Goal: Task Accomplishment & Management: Use online tool/utility

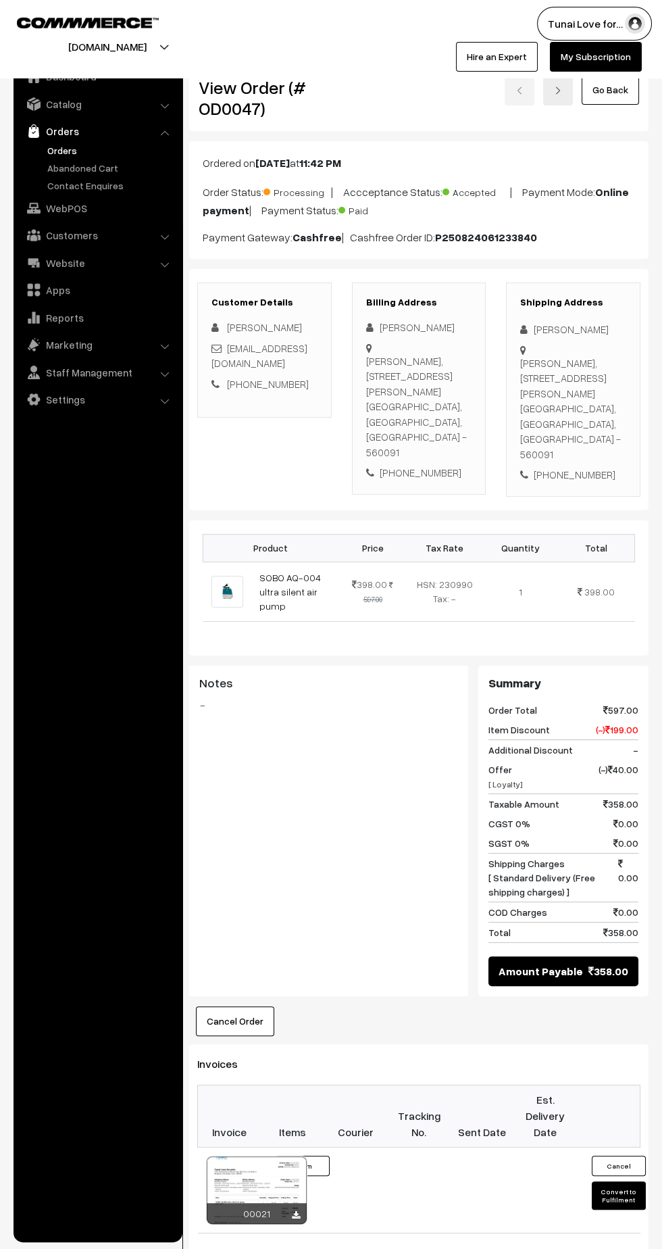
click at [284, 572] on link "SOBO AQ-004 ultra silent air pump" at bounding box center [291, 592] width 62 height 40
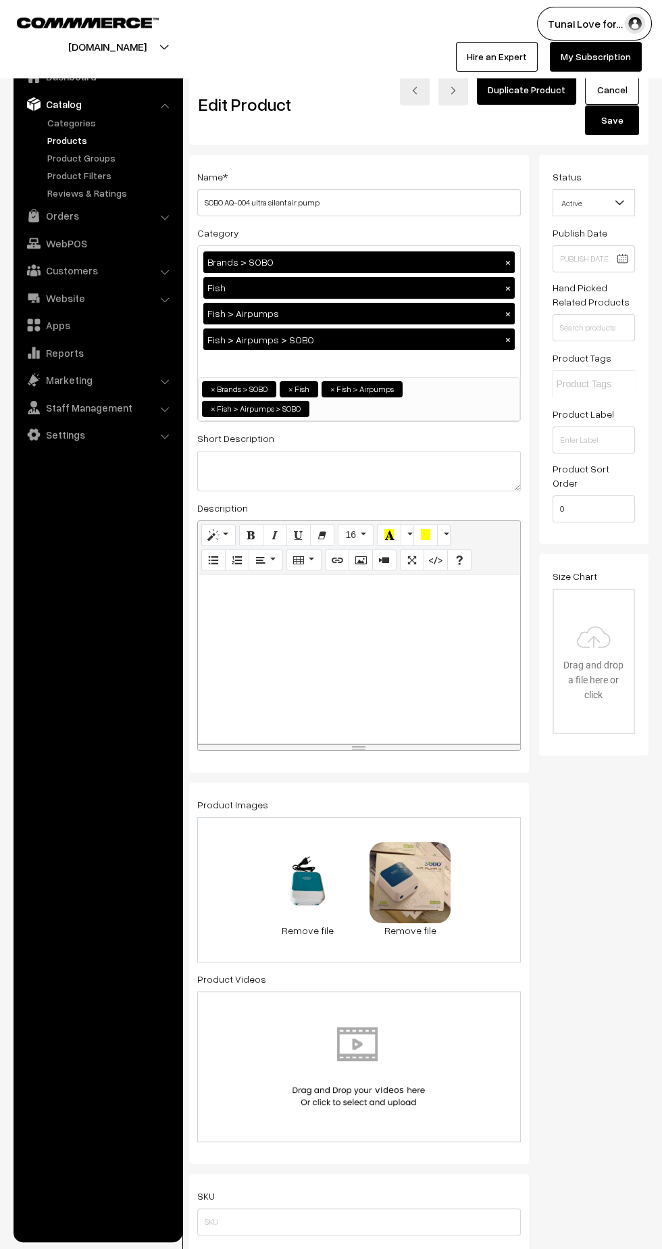
click at [408, 884] on span "TyKPDmOl.webp" at bounding box center [414, 890] width 70 height 12
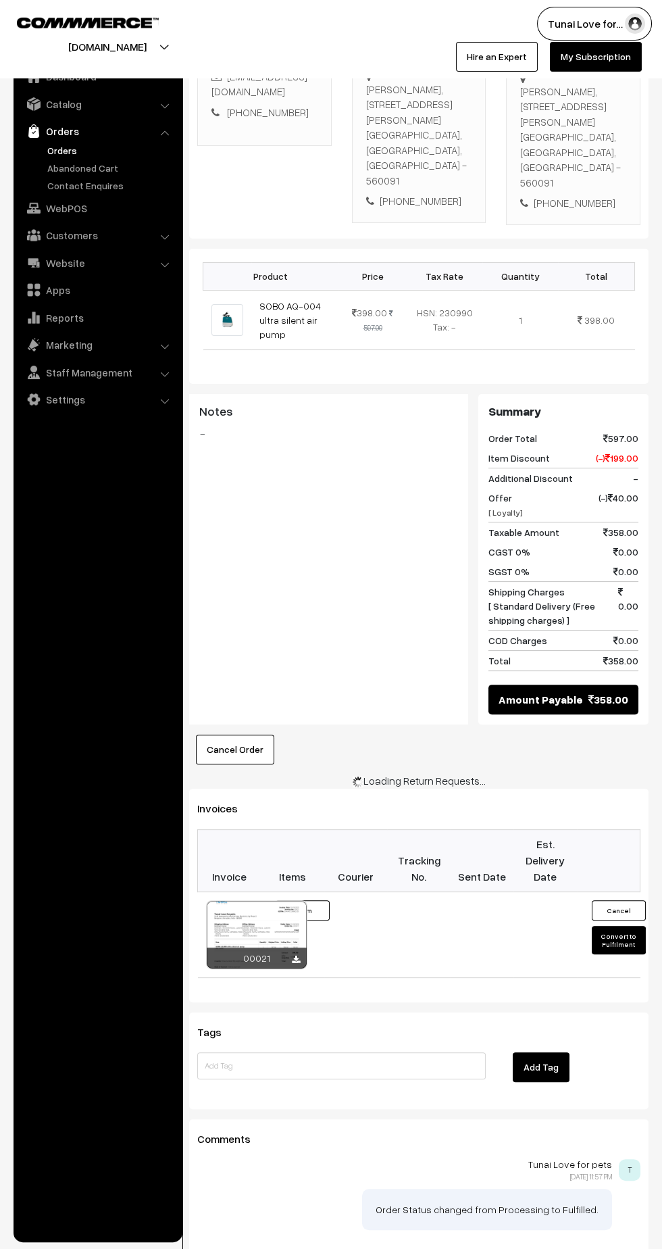
scroll to position [267, 0]
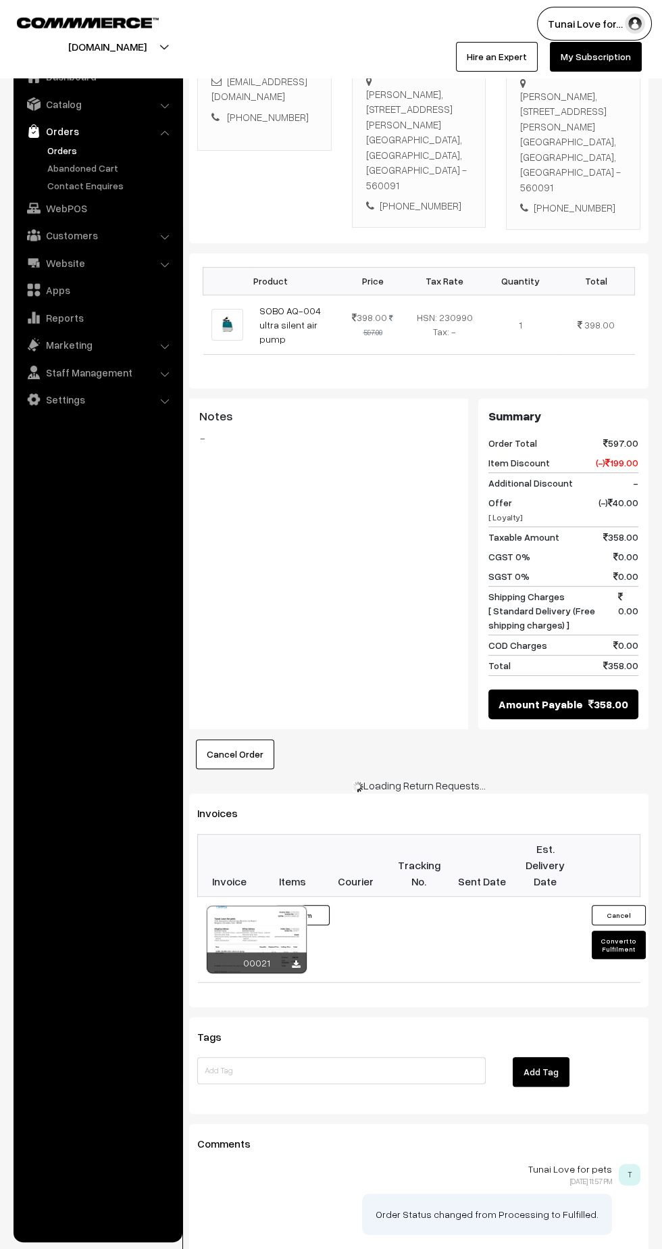
click at [60, 405] on link "Settings" at bounding box center [97, 399] width 161 height 24
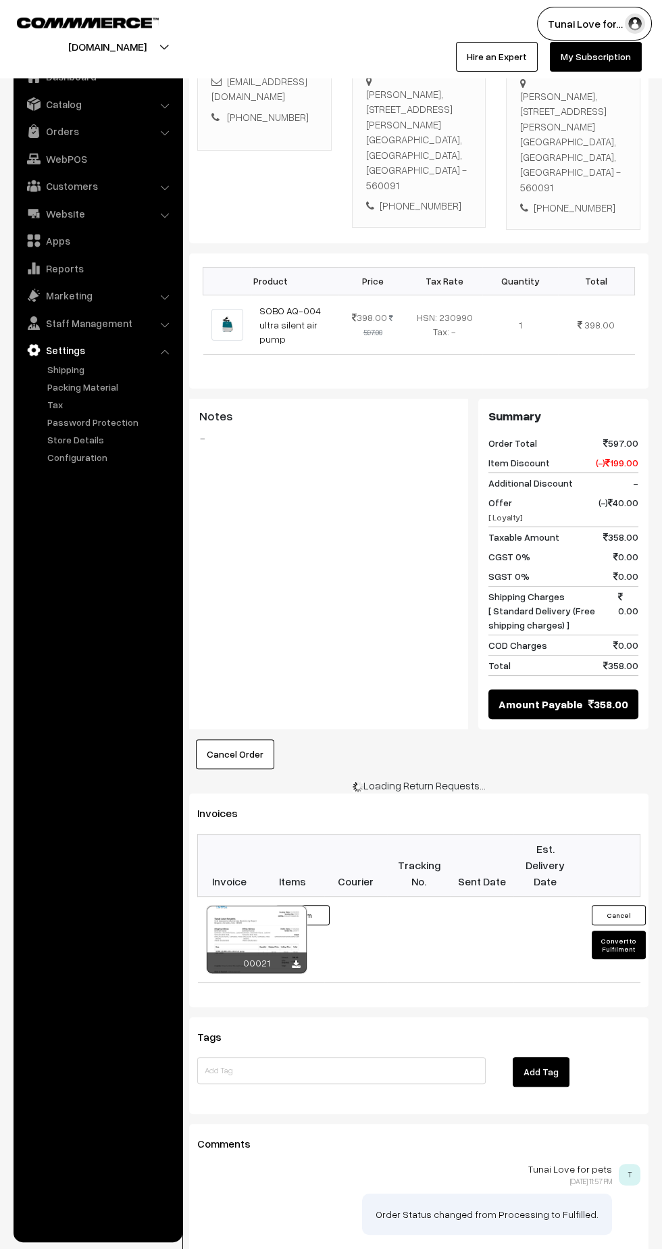
click at [96, 383] on link "Packing Material" at bounding box center [111, 387] width 134 height 14
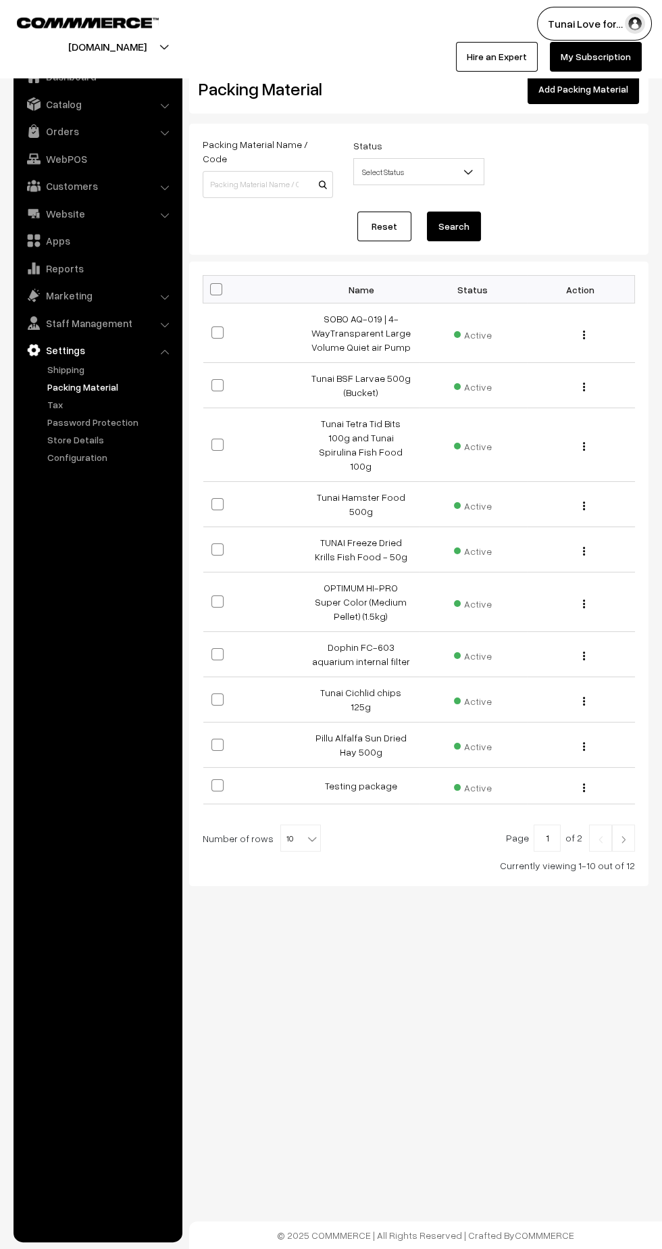
click at [597, 91] on link "Add Packing Material" at bounding box center [584, 89] width 112 height 30
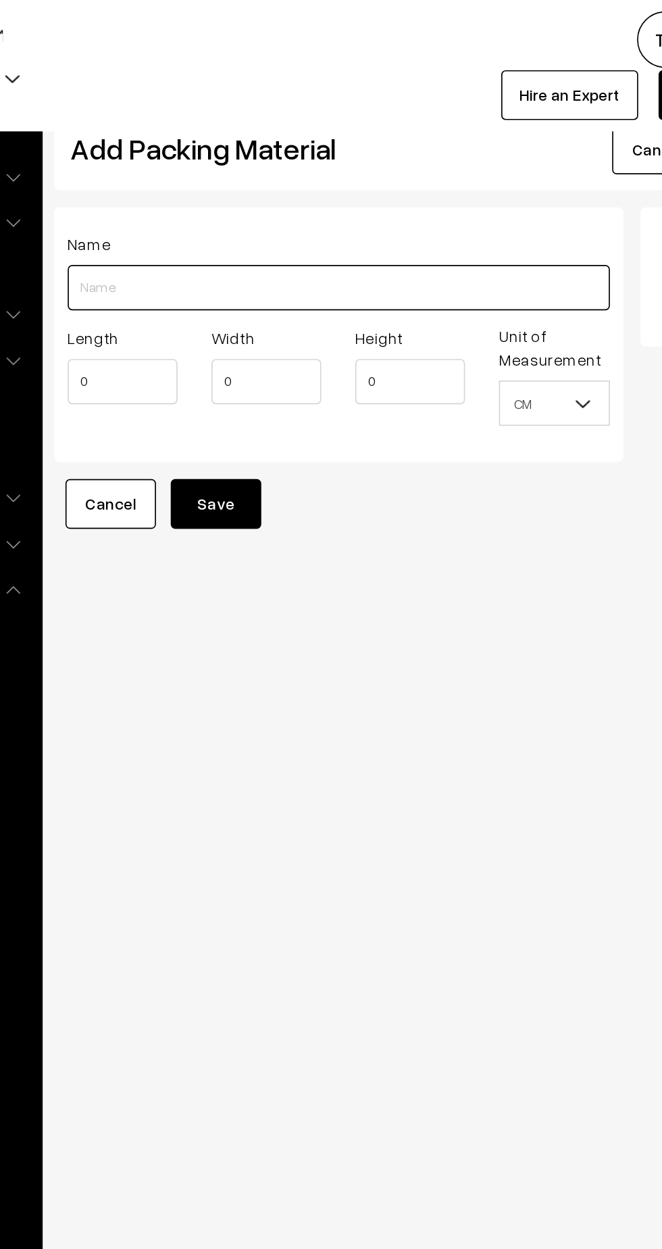
click at [368, 173] on input "Length" at bounding box center [359, 171] width 324 height 27
type input "Sobo AQ-004 aquarium air pump dual way air pump"
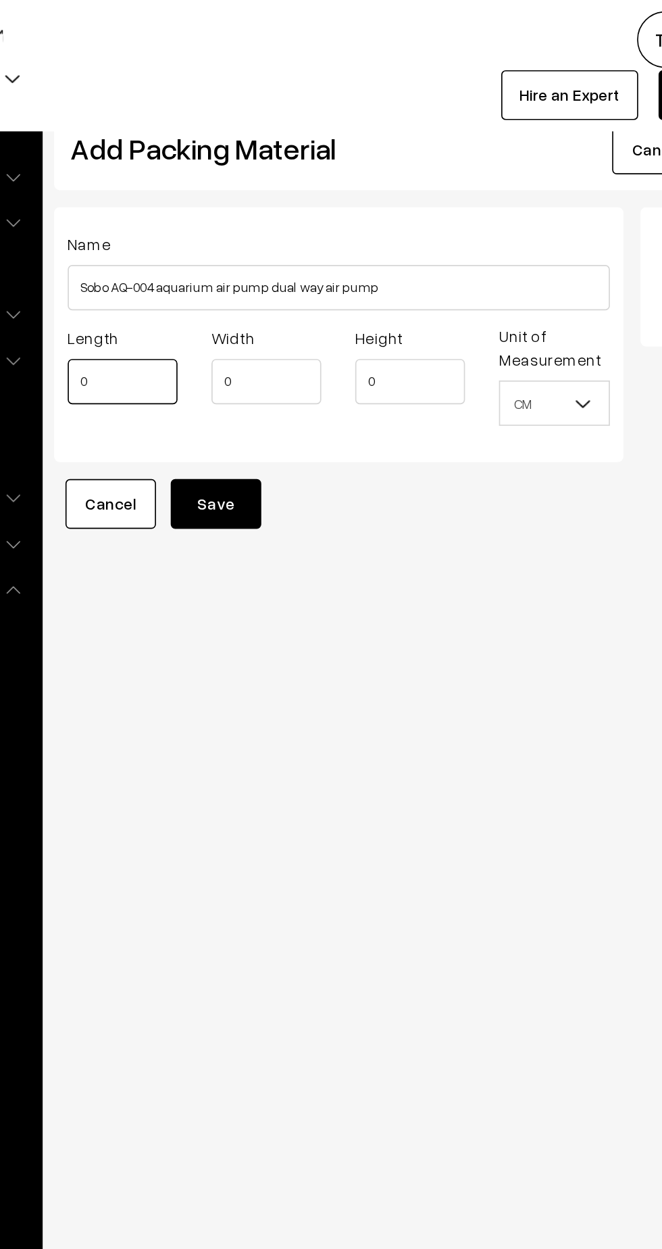
click at [226, 231] on input "0" at bounding box center [230, 227] width 66 height 27
type input "17"
click at [310, 230] on input "0" at bounding box center [316, 227] width 66 height 27
type input "14"
click at [392, 224] on input "0" at bounding box center [402, 227] width 66 height 27
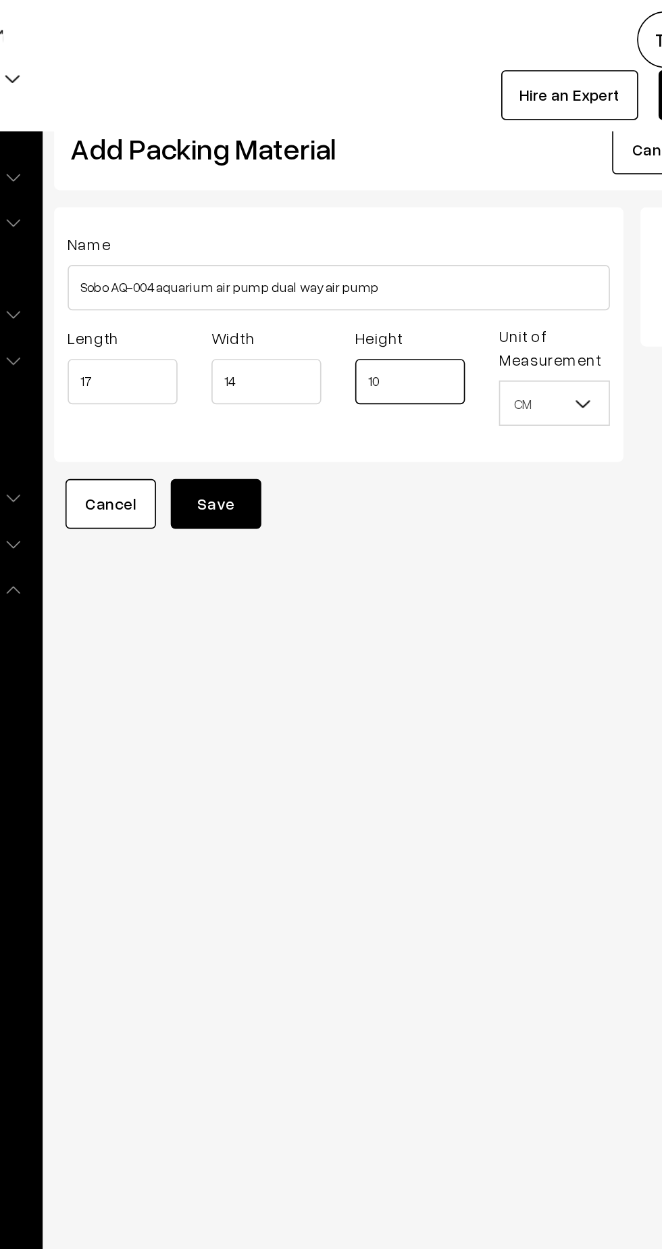
type input "10"
click at [287, 296] on button "Save" at bounding box center [286, 301] width 54 height 30
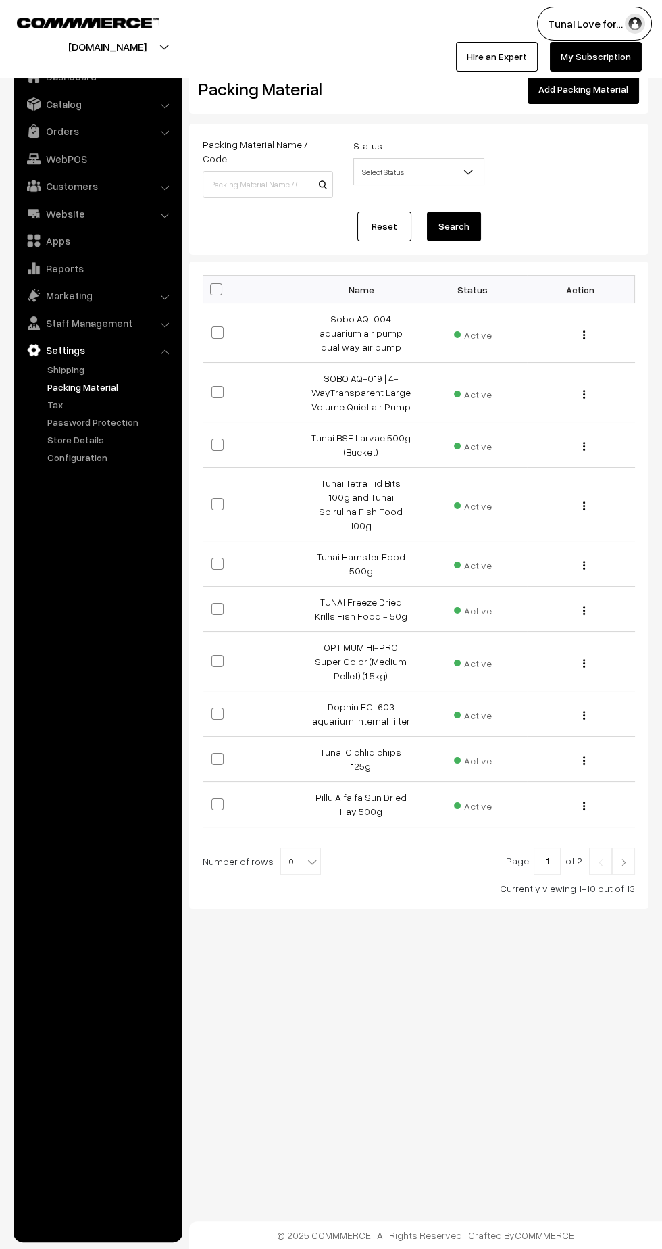
click at [82, 149] on link "WebPOS" at bounding box center [97, 159] width 161 height 24
click at [82, 153] on link "WebPOS" at bounding box center [97, 159] width 161 height 24
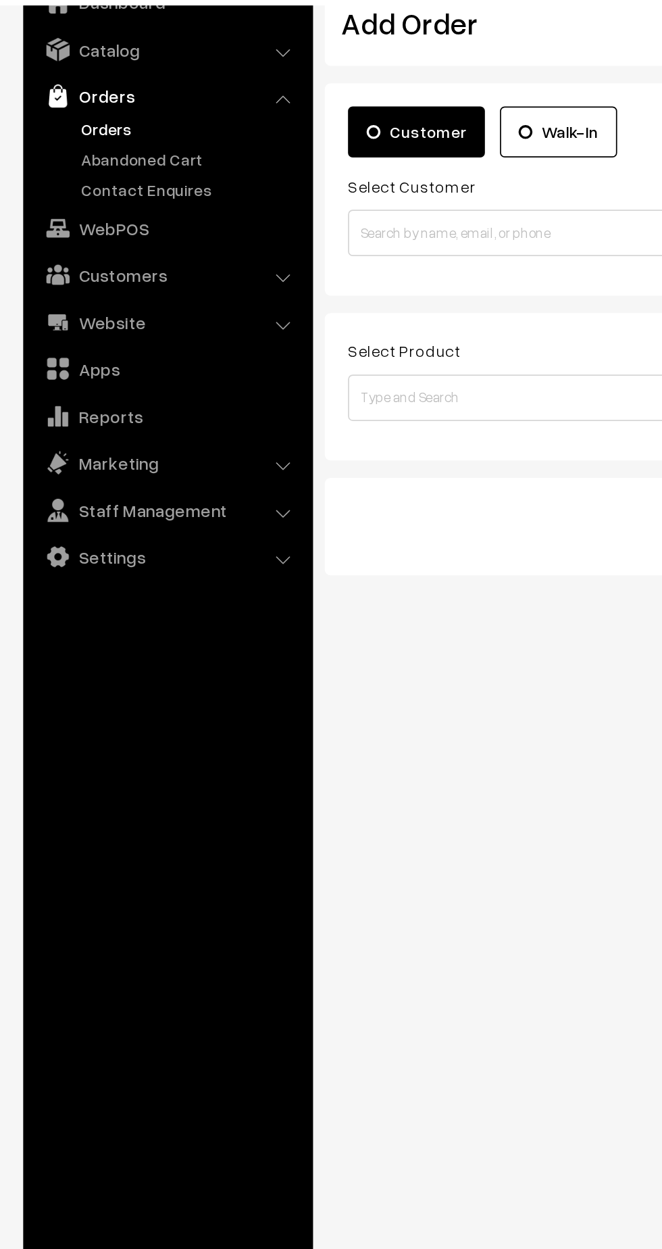
click at [63, 164] on link "Abandoned Cart" at bounding box center [111, 168] width 134 height 14
click at [70, 154] on link "Orders" at bounding box center [111, 150] width 134 height 14
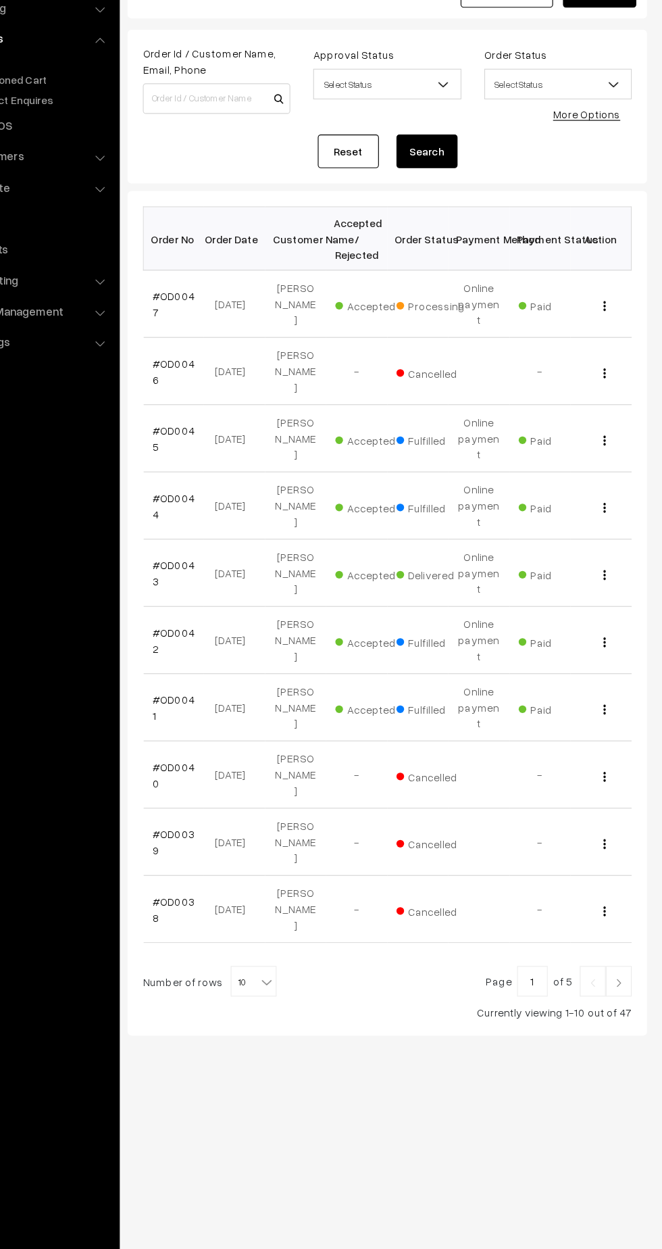
click at [228, 354] on link "#OD0047" at bounding box center [230, 367] width 37 height 26
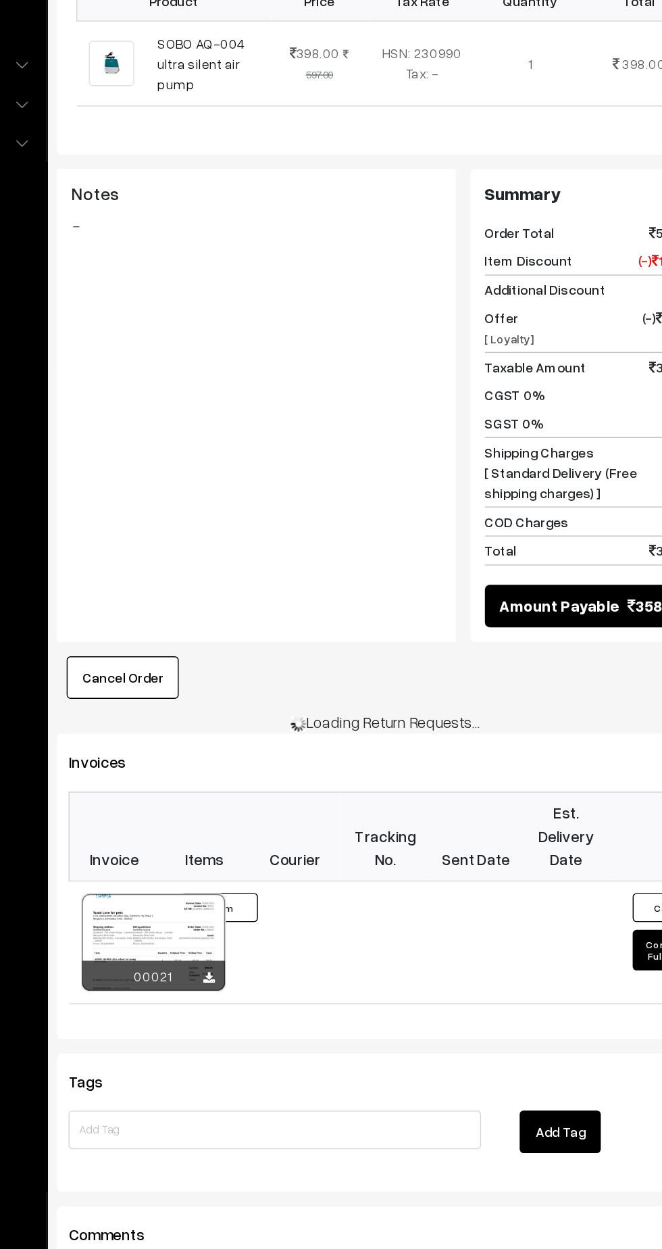
scroll to position [246, 0]
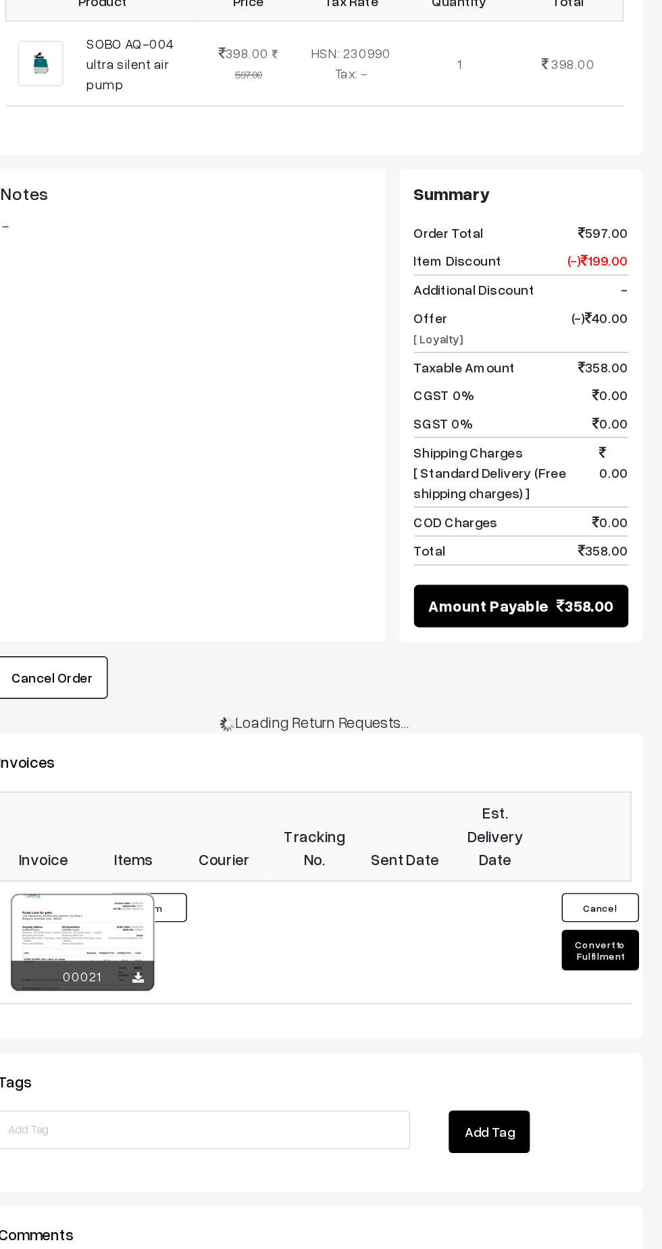
click at [618, 952] on button "Convert to Fulfilment" at bounding box center [619, 966] width 54 height 28
select select "0"
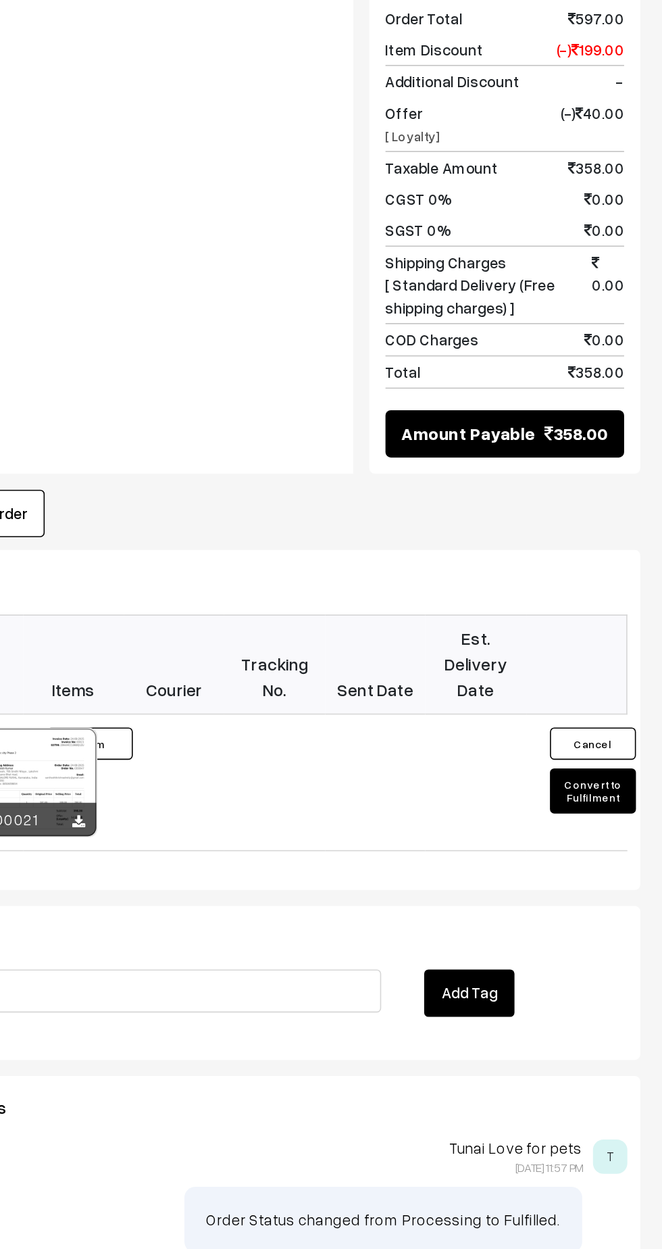
scroll to position [258, 0]
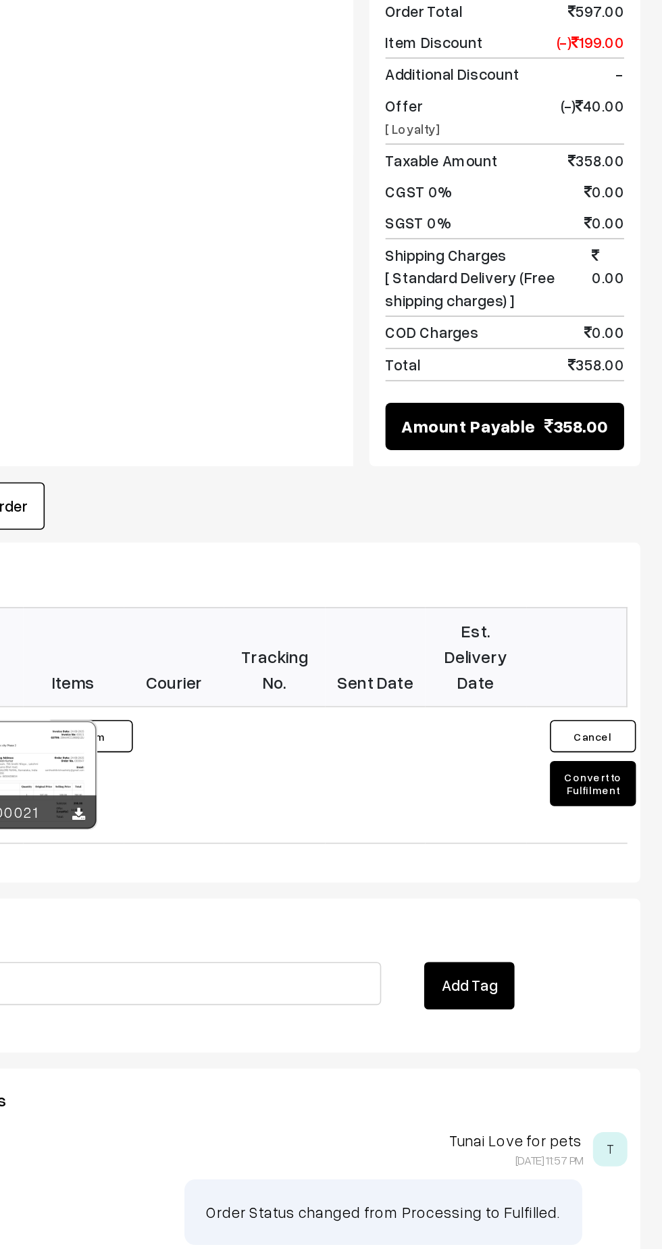
click at [621, 924] on button "Convert to Fulfilment" at bounding box center [619, 938] width 54 height 28
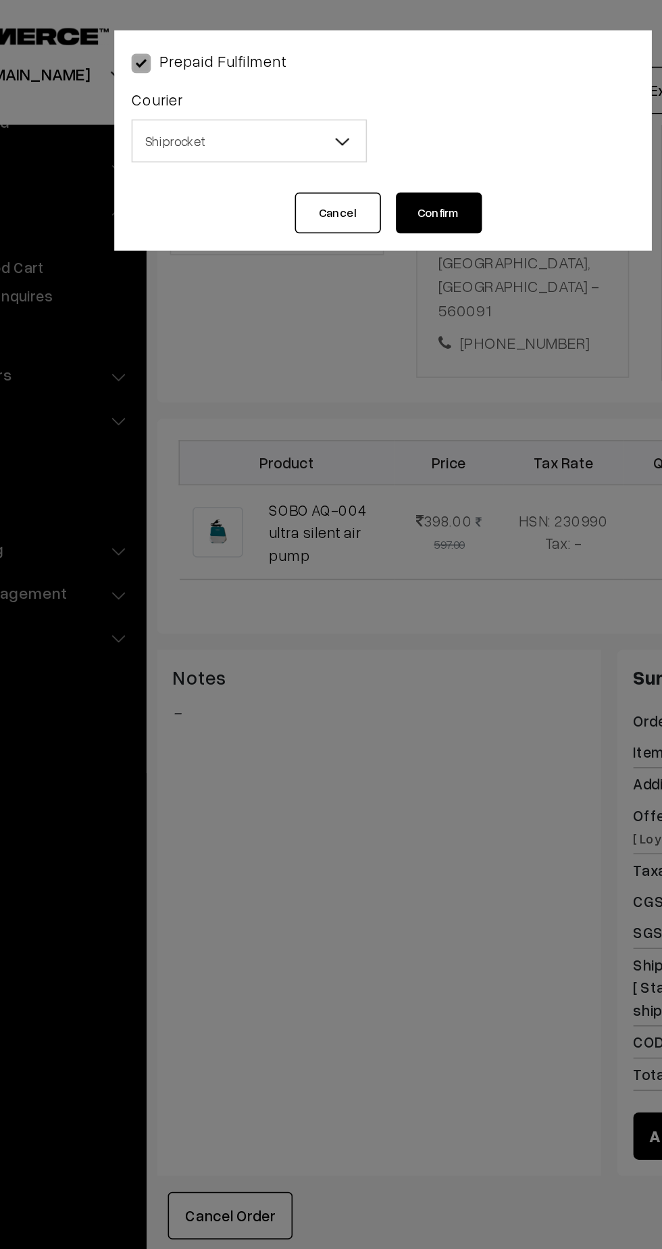
click at [301, 91] on b at bounding box center [306, 89] width 14 height 14
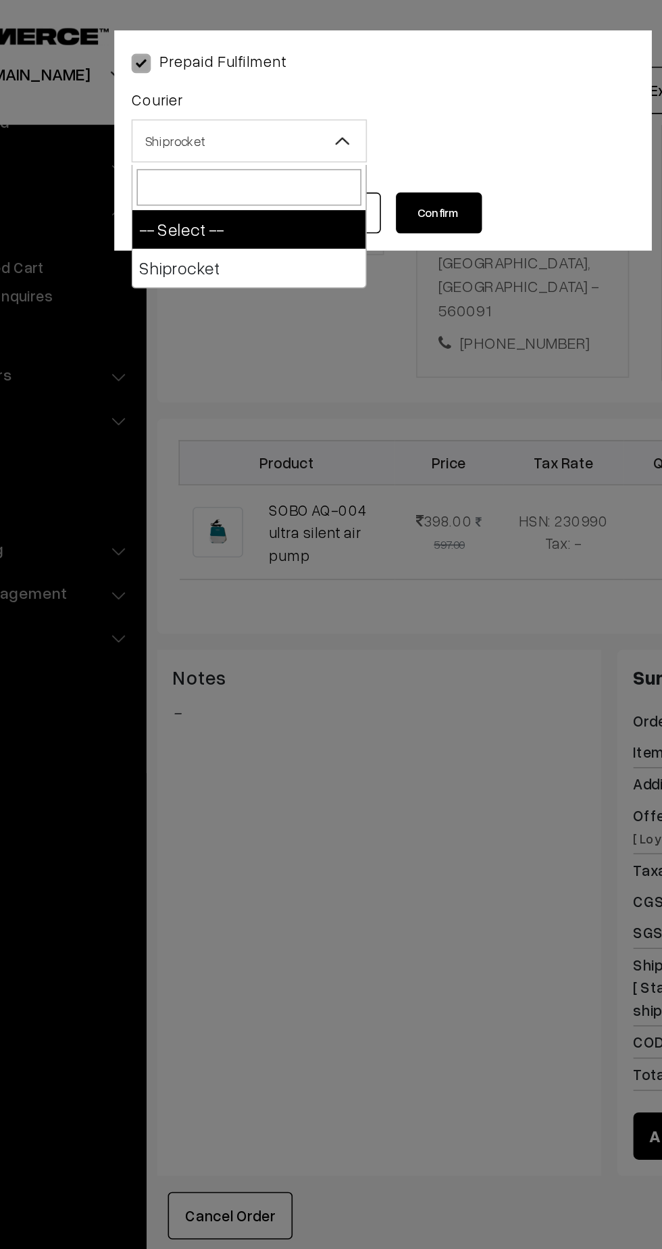
select select "1"
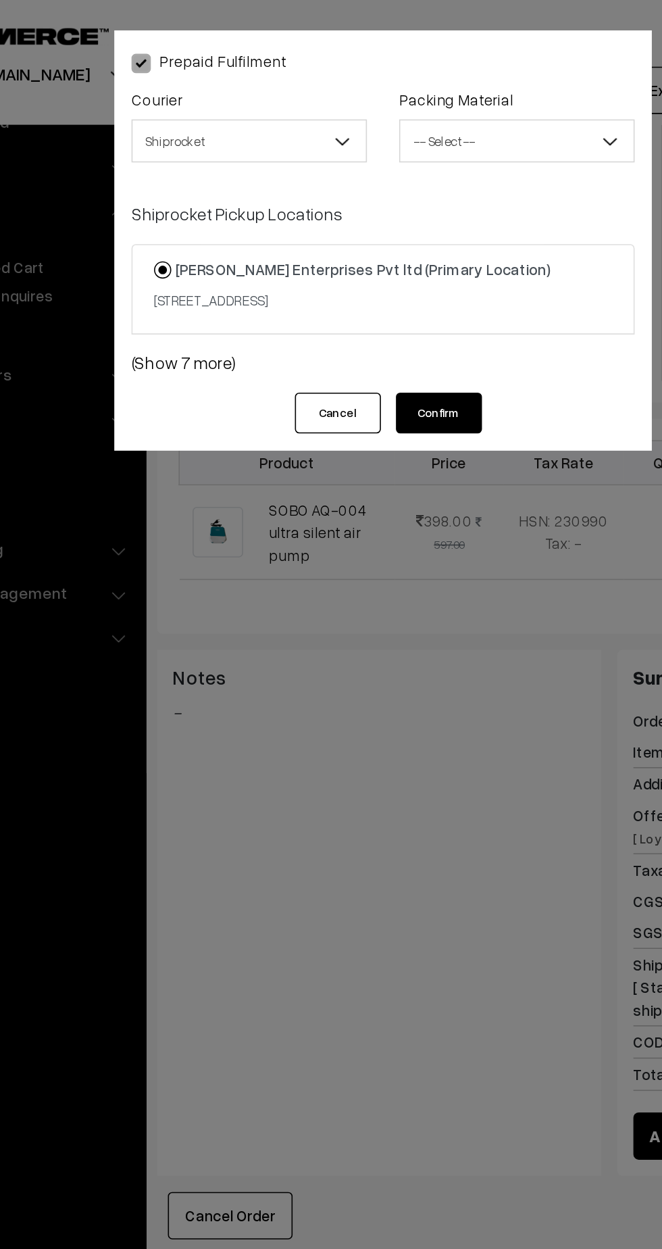
click at [443, 95] on span "-- Select --" at bounding box center [415, 89] width 147 height 24
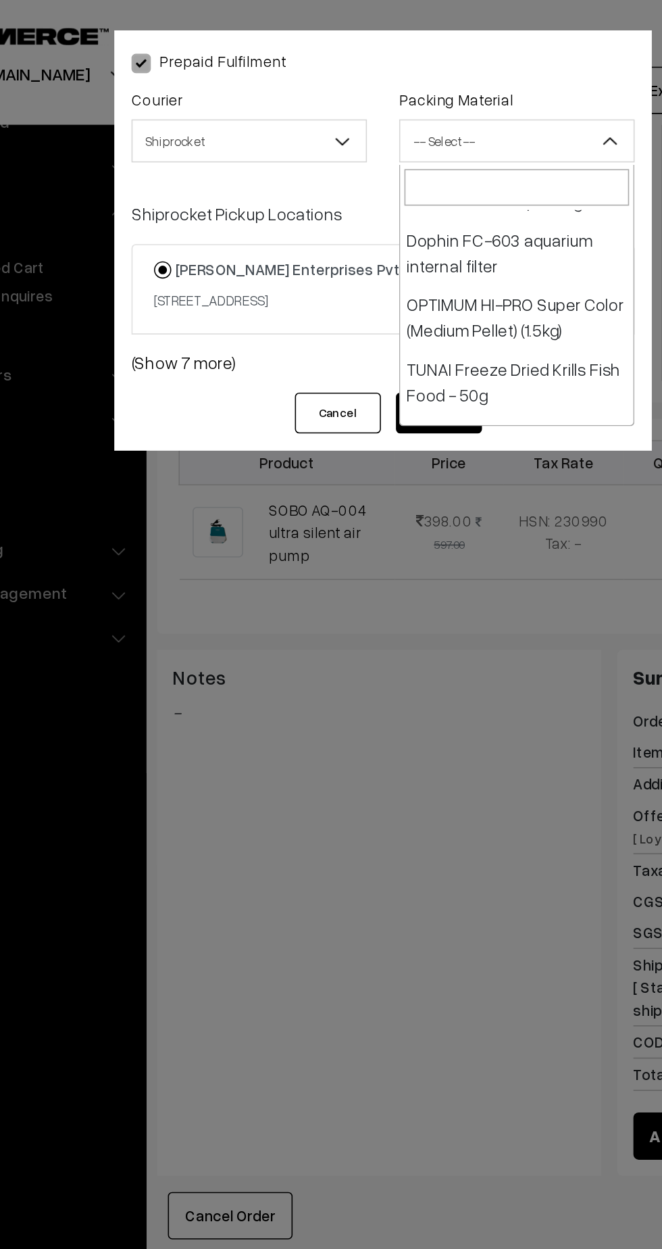
scroll to position [400, 0]
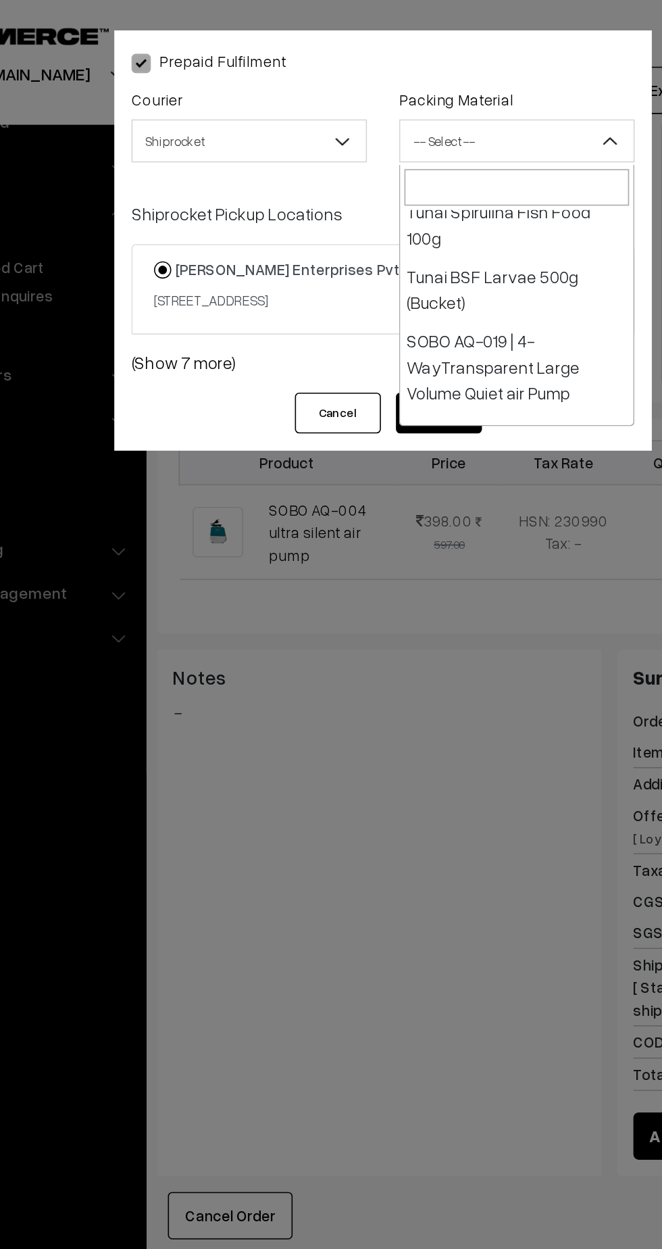
select select "14"
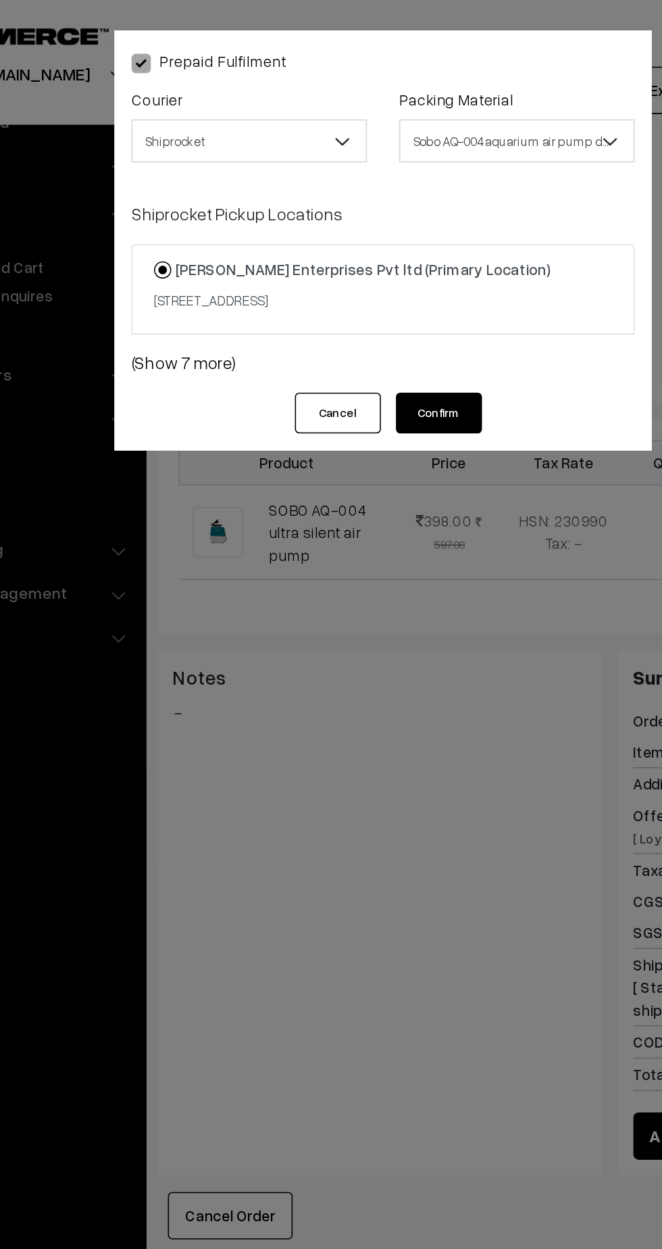
click at [212, 236] on link "(Show 7 more)" at bounding box center [331, 228] width 316 height 16
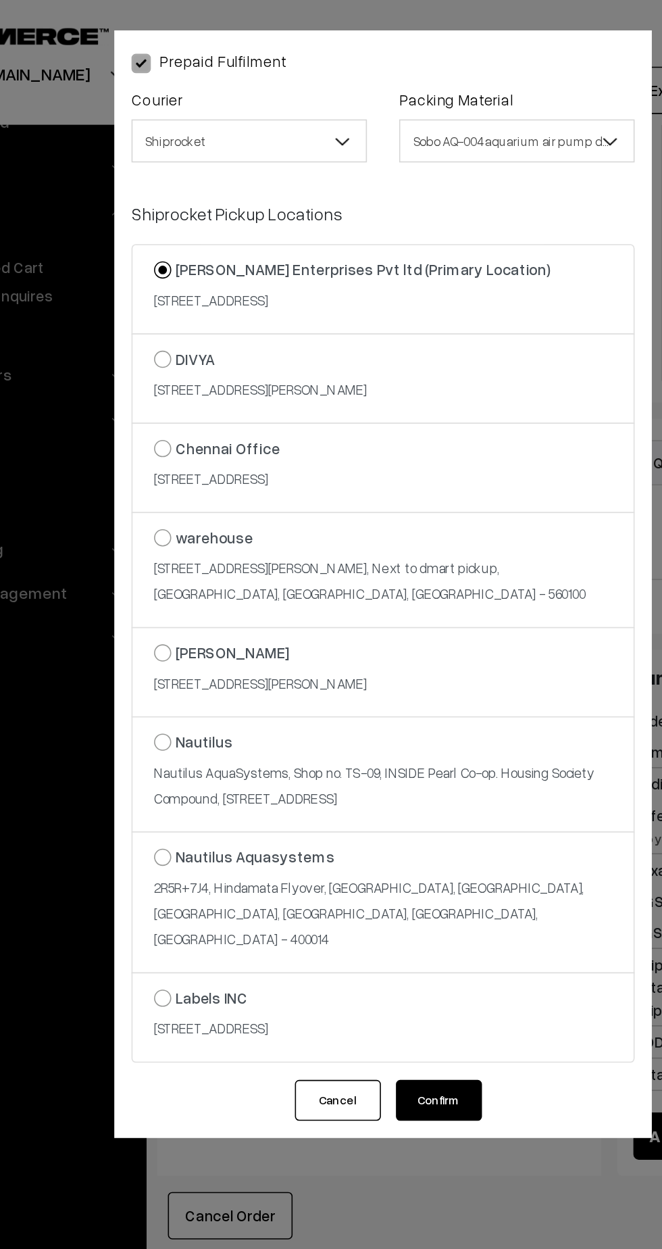
click at [202, 287] on strong "Chennai Office" at bounding box center [234, 281] width 66 height 11
click at [189, 276] on input "Chennai Office 8/119, 2nd Floor, Kavimani St, Mogappair West, Mogappair,, pazha…" at bounding box center [184, 272] width 9 height 9
radio input "true"
click at [370, 704] on button "Confirm" at bounding box center [366, 692] width 54 height 26
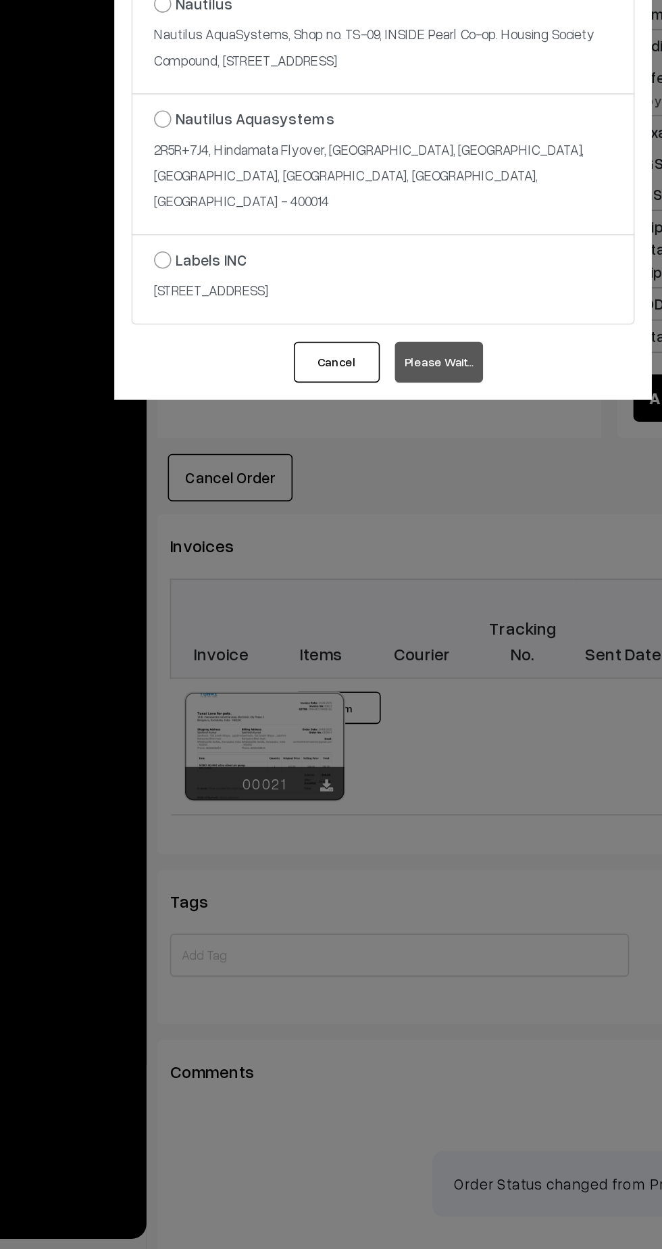
scroll to position [258, 0]
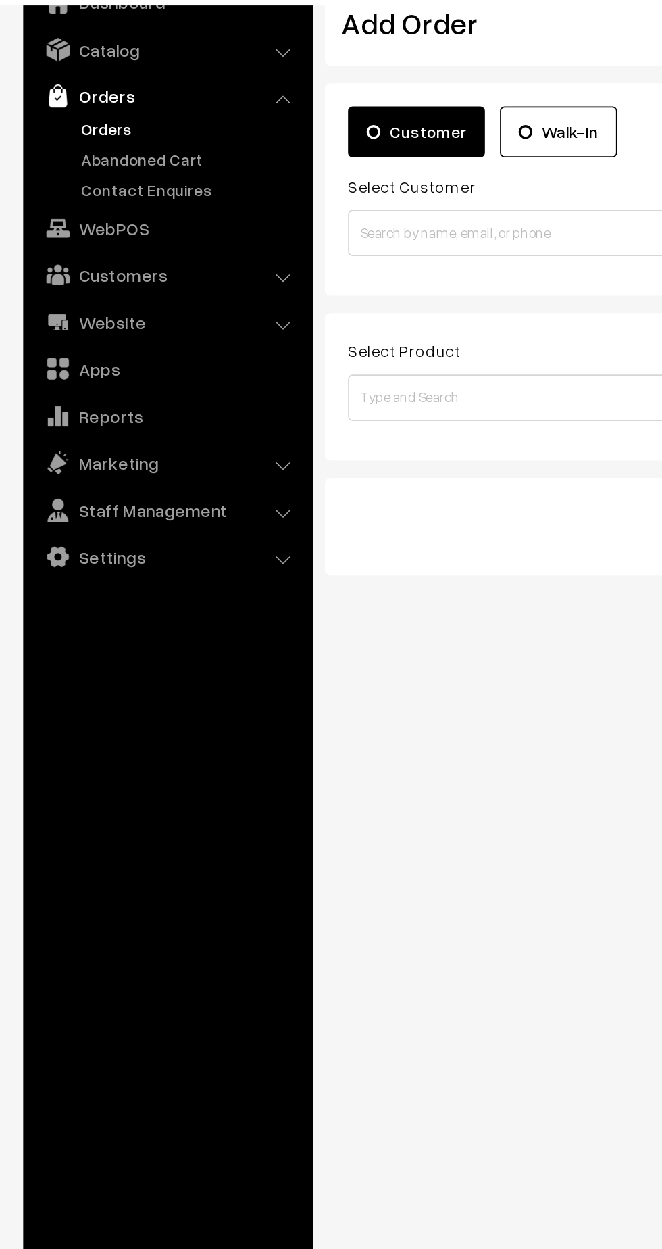
click at [70, 147] on link "Orders" at bounding box center [111, 150] width 134 height 14
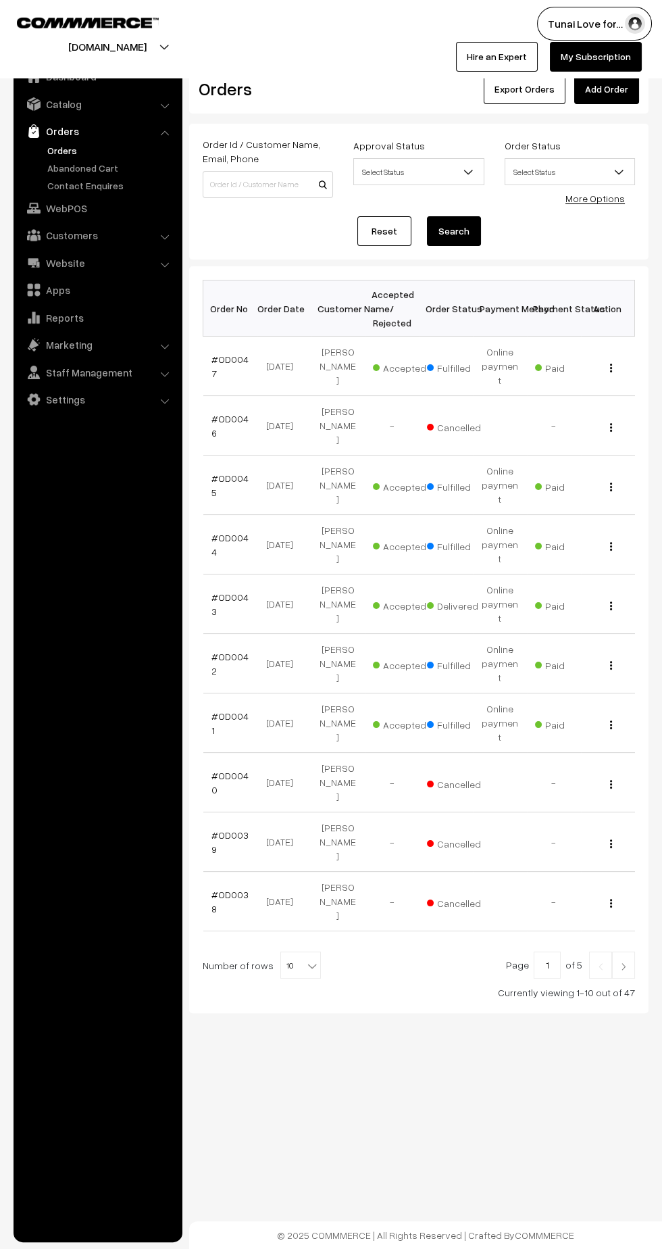
click at [229, 354] on link "#OD0047" at bounding box center [230, 367] width 37 height 26
